Goal: Task Accomplishment & Management: Manage account settings

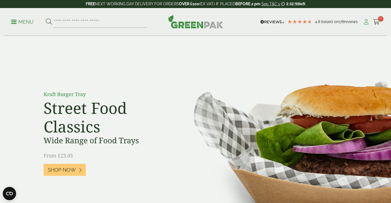
click at [367, 23] on icon at bounding box center [366, 22] width 7 height 6
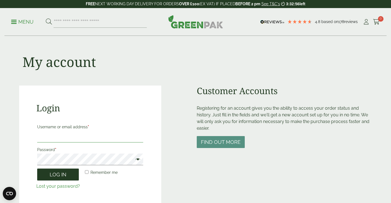
type input "**********"
click at [59, 178] on button "Log in" at bounding box center [58, 175] width 42 height 12
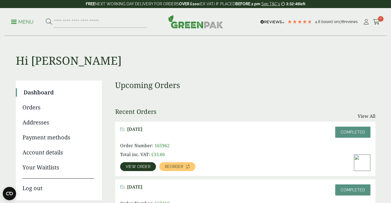
click at [140, 166] on span "View order" at bounding box center [138, 167] width 25 height 4
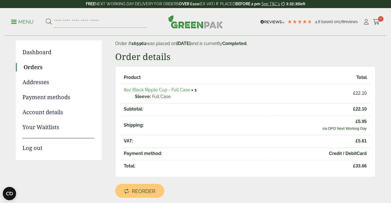
scroll to position [56, 0]
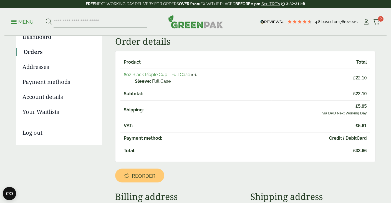
click at [54, 97] on link "Account details" at bounding box center [59, 97] width 72 height 8
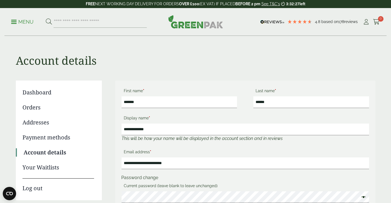
click at [35, 109] on link "Orders" at bounding box center [59, 107] width 72 height 8
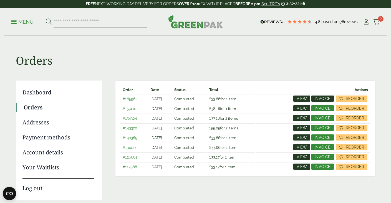
click at [323, 97] on span "Invoice" at bounding box center [323, 99] width 16 height 4
